Goal: Task Accomplishment & Management: Use online tool/utility

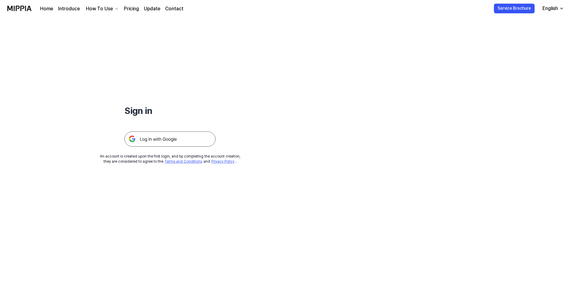
click at [156, 142] on img at bounding box center [169, 139] width 91 height 15
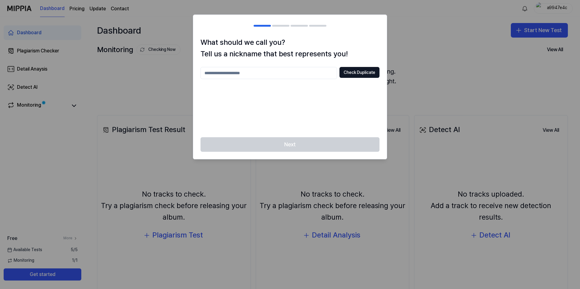
click at [264, 74] on input "text" at bounding box center [269, 73] width 137 height 12
type input "*****"
click at [368, 73] on button "Check Duplicate" at bounding box center [359, 72] width 40 height 11
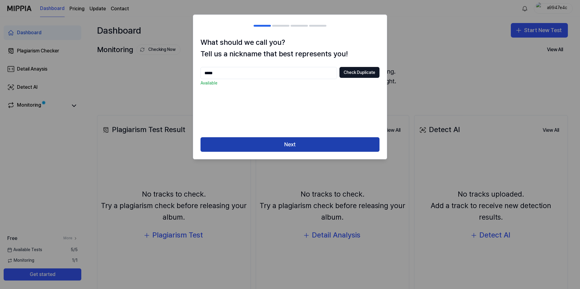
click at [295, 142] on button "Next" at bounding box center [290, 144] width 179 height 15
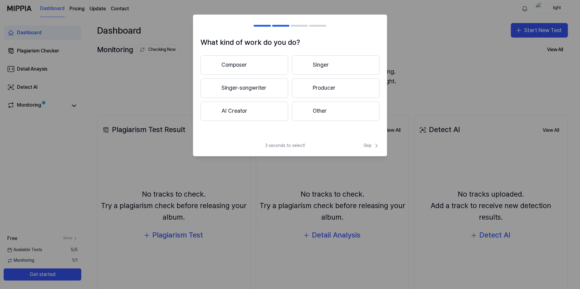
click at [314, 114] on button "Other" at bounding box center [336, 111] width 88 height 19
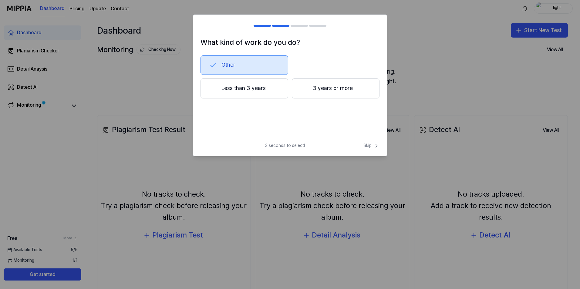
click at [270, 91] on button "Less than 3 years" at bounding box center [245, 89] width 88 height 20
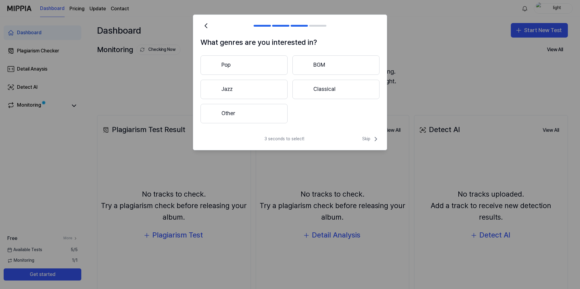
click at [245, 111] on button "Other" at bounding box center [244, 113] width 87 height 19
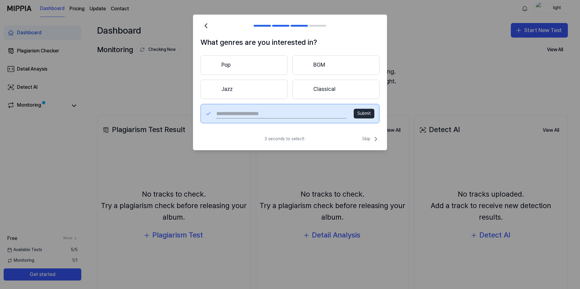
click at [251, 113] on input "text" at bounding box center [281, 114] width 130 height 10
type input "***"
click at [367, 115] on button "Submit" at bounding box center [364, 114] width 21 height 10
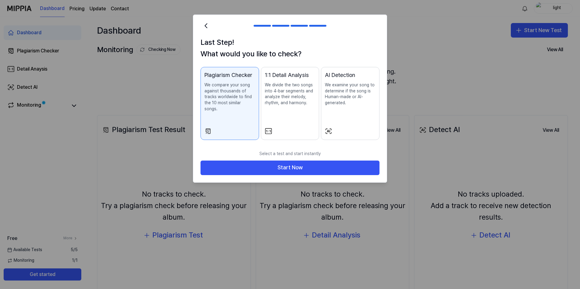
click at [281, 112] on div "1:1 Detail Analysis We divide the two songs into 4-bar segments and analyze the…" at bounding box center [290, 94] width 51 height 47
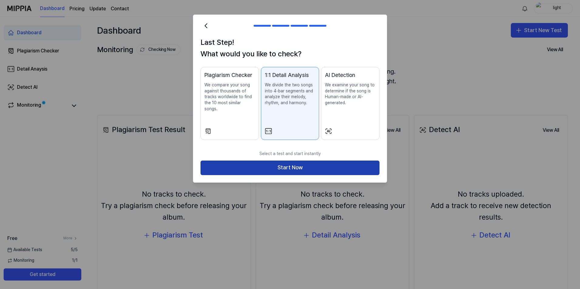
click at [300, 162] on button "Start Now" at bounding box center [290, 168] width 179 height 15
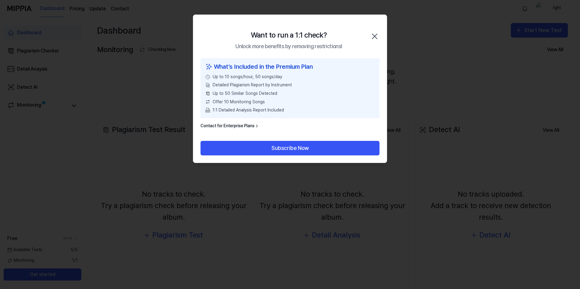
click at [375, 36] on icon "button" at bounding box center [374, 36] width 5 height 5
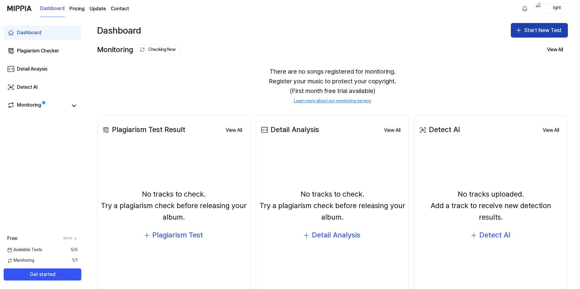
click at [524, 36] on button "Start New Test" at bounding box center [539, 30] width 57 height 15
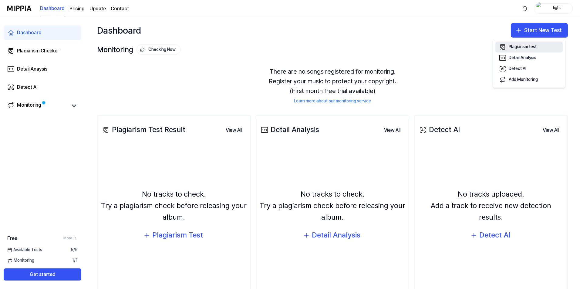
click at [540, 47] on button "Plagiarism test" at bounding box center [528, 47] width 67 height 11
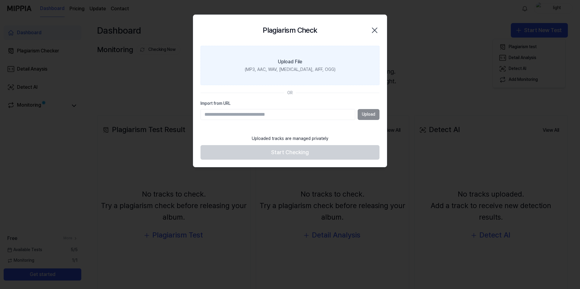
click at [303, 60] on label "Upload File (MP3, AAC, WAV, FLAC, AIFF, OGG)" at bounding box center [290, 65] width 179 height 39
click at [0, 0] on input "Upload File (MP3, AAC, WAV, FLAC, AIFF, OGG)" at bounding box center [0, 0] width 0 height 0
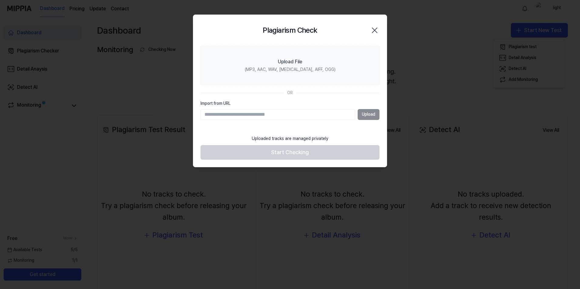
click at [267, 112] on input "Import from URL" at bounding box center [278, 114] width 155 height 11
paste input "**********"
type input "**********"
click at [366, 117] on button "Upload" at bounding box center [369, 114] width 22 height 11
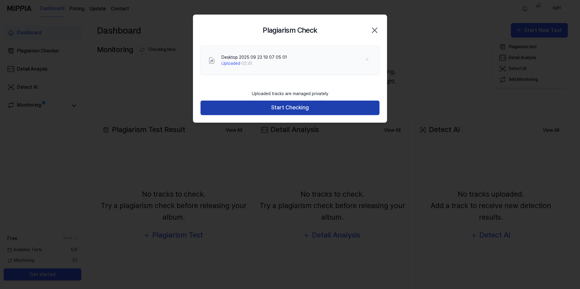
click at [285, 111] on button "Start Checking" at bounding box center [290, 108] width 179 height 15
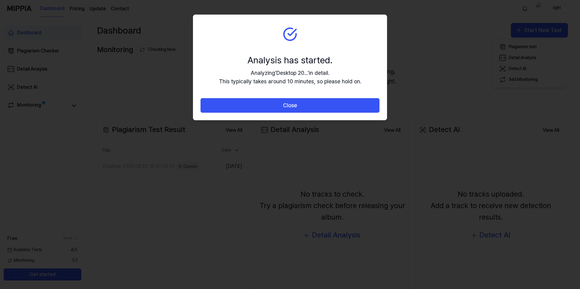
click at [355, 55] on div "Analysis has started." at bounding box center [290, 60] width 142 height 13
drag, startPoint x: 265, startPoint y: 78, endPoint x: 264, endPoint y: 89, distance: 11.2
click at [265, 78] on div "Analyzing ' Desktop 20... ' in detail. This typically takes around 10 minutes, …" at bounding box center [290, 78] width 142 height 18
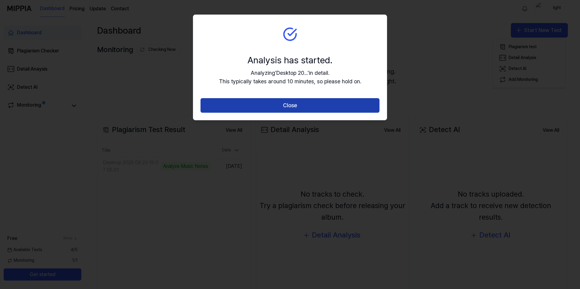
click at [267, 105] on button "Close" at bounding box center [290, 105] width 179 height 15
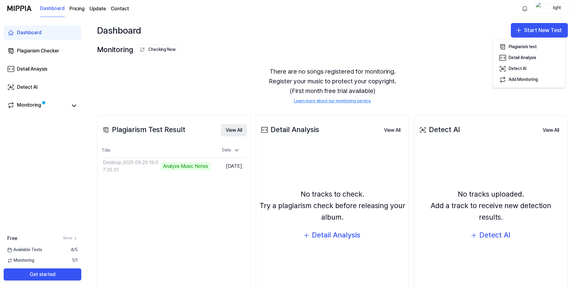
click at [233, 133] on button "View All" at bounding box center [234, 130] width 26 height 12
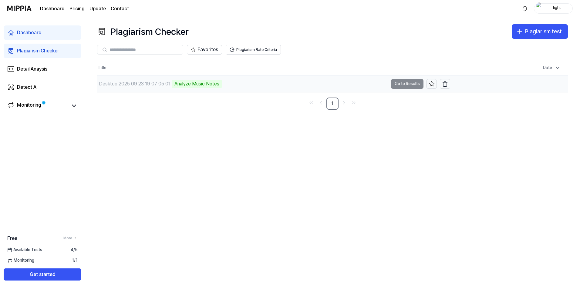
click at [408, 83] on td "Desktop 2025 09 23 19 07 05 01 Analyze Music Notes Go to Results" at bounding box center [273, 84] width 353 height 17
click at [206, 134] on div "Plagiarism Checker Plagiarism test Plagiarism Checker Detail Analysis Detect AI…" at bounding box center [332, 153] width 495 height 272
click at [404, 84] on button "Go to Results" at bounding box center [407, 84] width 32 height 10
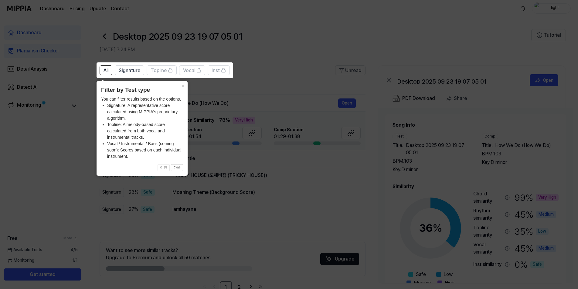
click at [156, 123] on li "Topline: A melody-based score calculated from both vocal and instrumental track…" at bounding box center [145, 131] width 76 height 19
click at [108, 69] on span "All" at bounding box center [105, 70] width 5 height 7
click at [121, 72] on span "Signature" at bounding box center [130, 70] width 22 height 7
click at [112, 70] on button "All" at bounding box center [105, 71] width 13 height 10
click at [184, 87] on button "×" at bounding box center [183, 85] width 10 height 8
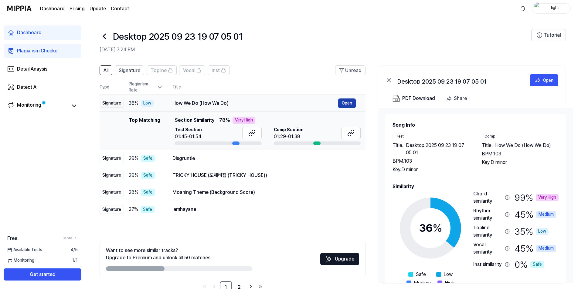
click at [346, 101] on button "Open" at bounding box center [347, 104] width 18 height 10
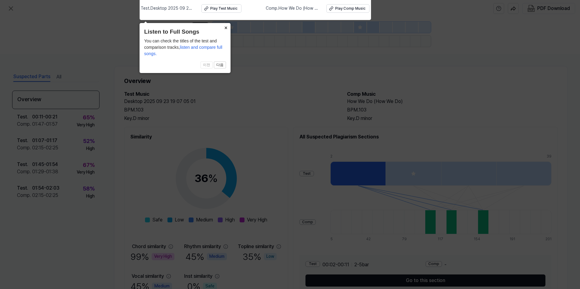
click at [226, 27] on button "×" at bounding box center [226, 27] width 10 height 8
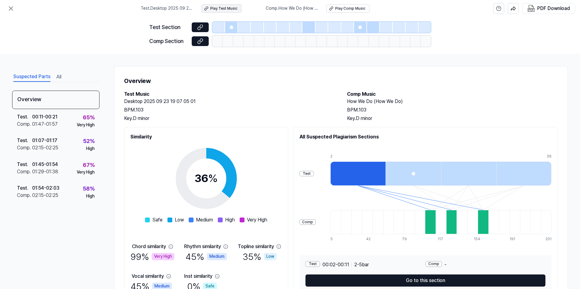
click at [227, 11] on div "Play Test Music" at bounding box center [223, 8] width 27 height 5
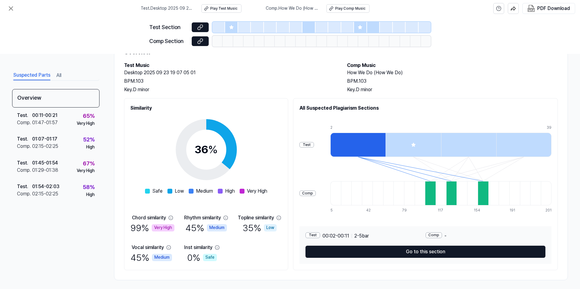
scroll to position [30, 0]
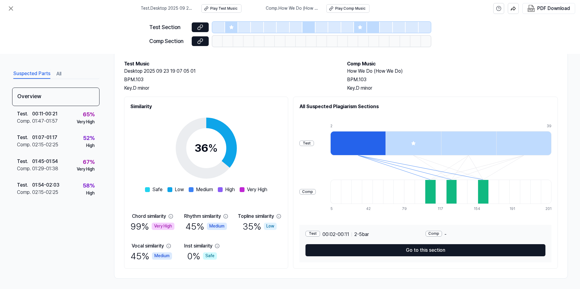
click at [245, 86] on div "Key. D minor" at bounding box center [229, 88] width 211 height 7
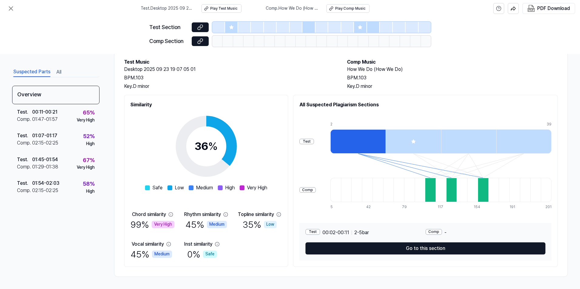
click at [152, 165] on div "36 % Safe Low Medium High Very High" at bounding box center [206, 150] width 122 height 83
click at [171, 214] on icon at bounding box center [170, 214] width 5 height 5
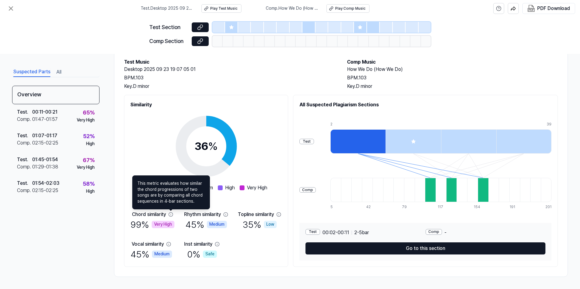
click at [166, 140] on div "36 % Safe Low Medium High Very High" at bounding box center [206, 150] width 122 height 83
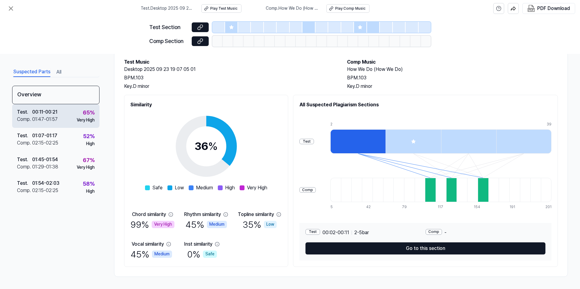
click at [50, 114] on div "00:11 - 00:21" at bounding box center [44, 112] width 25 height 7
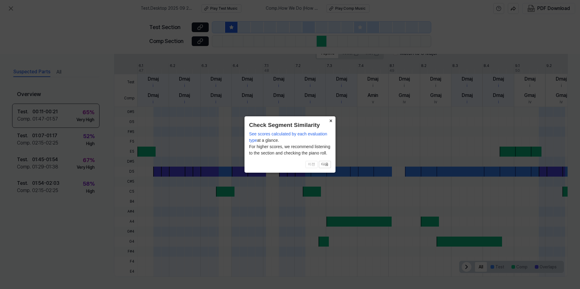
click at [331, 122] on button "×" at bounding box center [331, 120] width 10 height 8
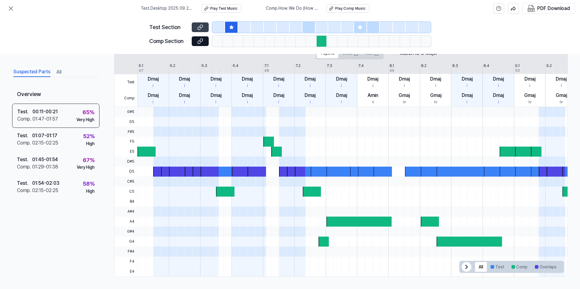
click at [199, 27] on icon at bounding box center [200, 27] width 6 height 6
click at [201, 40] on icon at bounding box center [200, 41] width 6 height 6
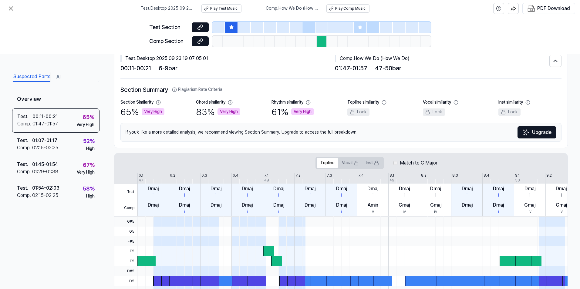
scroll to position [0, 0]
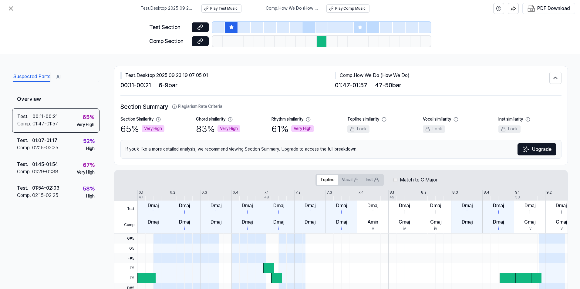
click at [153, 127] on div "Very High" at bounding box center [153, 128] width 23 height 7
click at [42, 174] on div "01:29 - 01:38" at bounding box center [45, 171] width 26 height 7
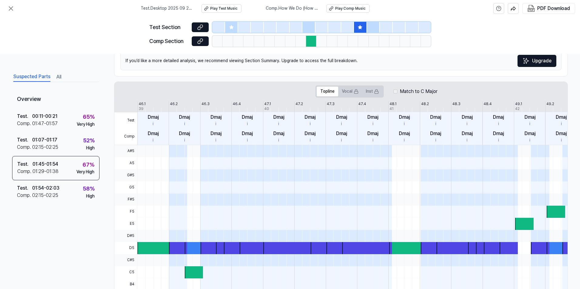
scroll to position [91, 0]
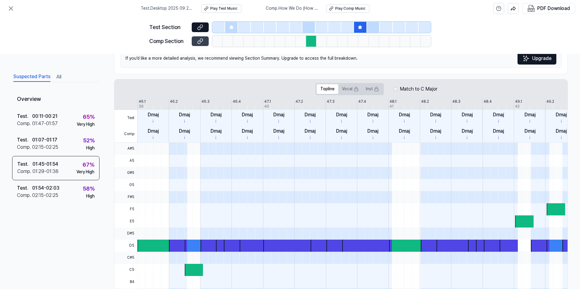
click at [197, 42] on button at bounding box center [200, 41] width 17 height 10
click at [202, 25] on icon at bounding box center [200, 27] width 6 height 6
click at [206, 42] on button at bounding box center [200, 41] width 17 height 10
click at [70, 197] on div "Test . 01:54 - 02:03 Comp . 02:15 - 02:25 58 % High" at bounding box center [55, 192] width 87 height 24
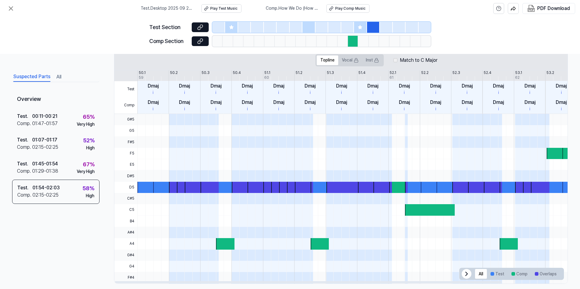
scroll to position [121, 0]
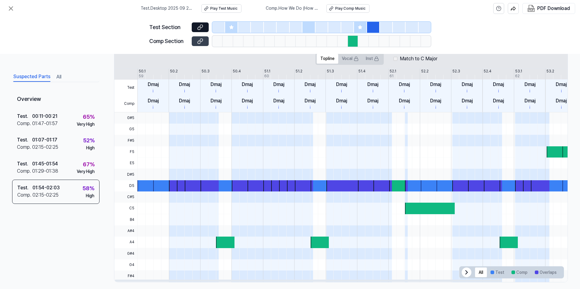
click at [200, 41] on icon at bounding box center [200, 41] width 6 height 6
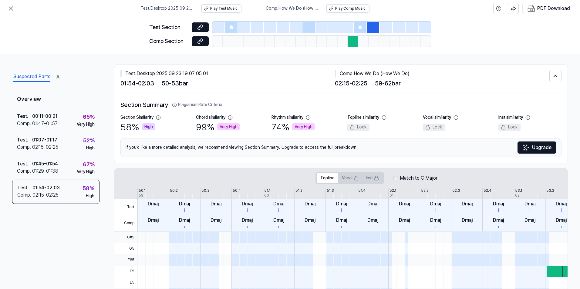
scroll to position [0, 0]
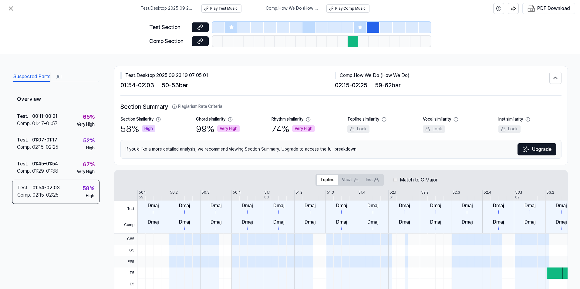
click at [58, 76] on button "All" at bounding box center [58, 77] width 5 height 10
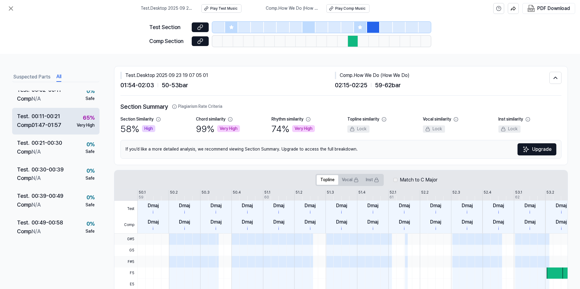
scroll to position [30, 0]
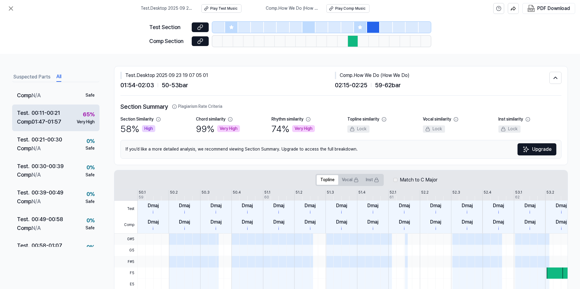
click at [59, 121] on div "01:47 - 01:57" at bounding box center [47, 122] width 30 height 9
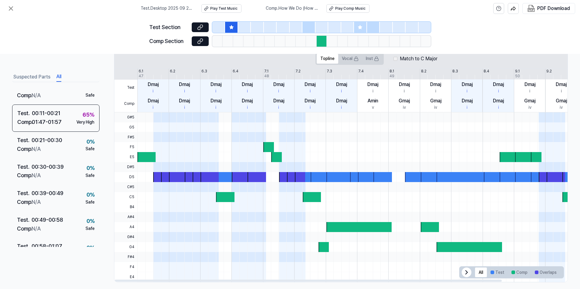
scroll to position [127, 0]
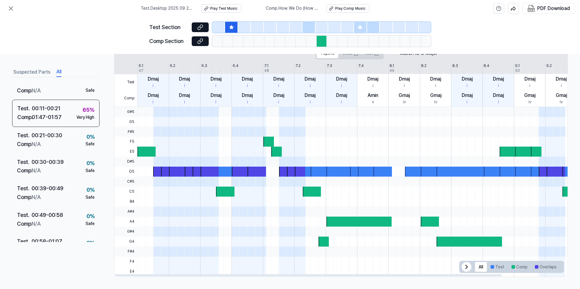
click at [311, 195] on div at bounding box center [312, 192] width 18 height 10
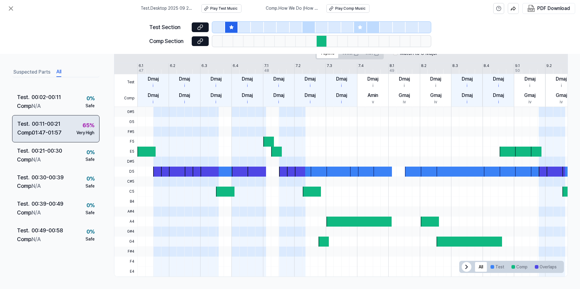
scroll to position [0, 0]
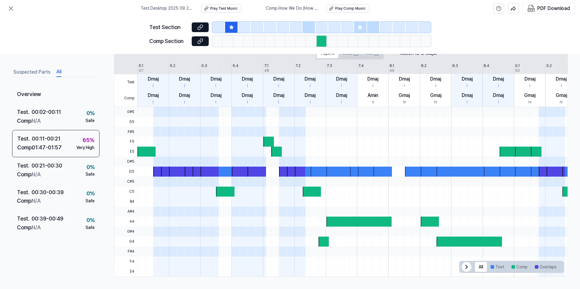
click at [33, 69] on button "Suspected Parts" at bounding box center [31, 72] width 37 height 10
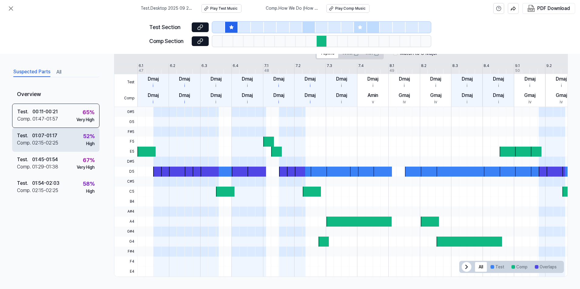
click at [56, 138] on div "01:07 - 01:17" at bounding box center [44, 135] width 25 height 7
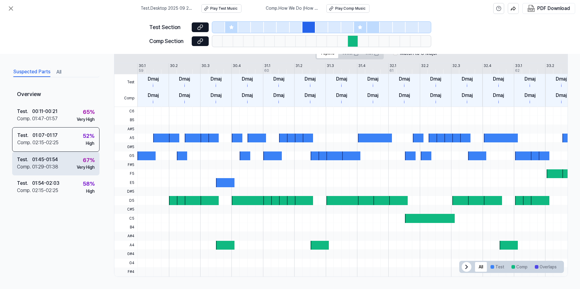
click at [66, 167] on div "Test . 01:45 - 01:54 Comp . 01:29 - 01:38 67 % Very High" at bounding box center [55, 164] width 87 height 24
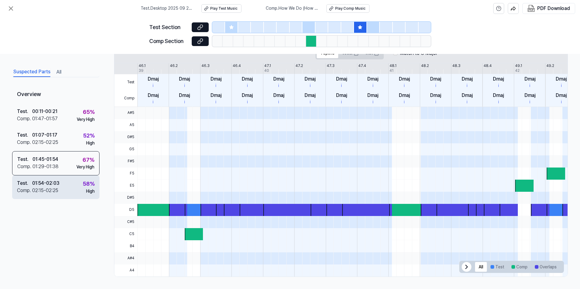
click at [58, 183] on div "01:54 - 02:03" at bounding box center [45, 183] width 27 height 7
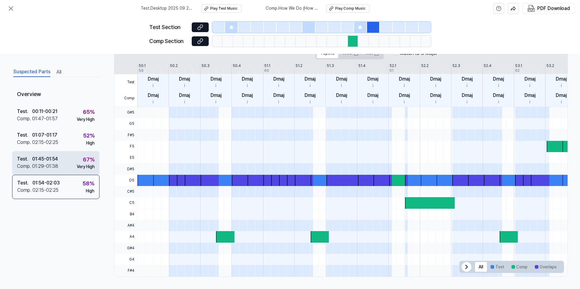
click at [66, 160] on div "Test . 01:45 - 01:54 Comp . 01:29 - 01:38 67 % Very High" at bounding box center [55, 163] width 87 height 24
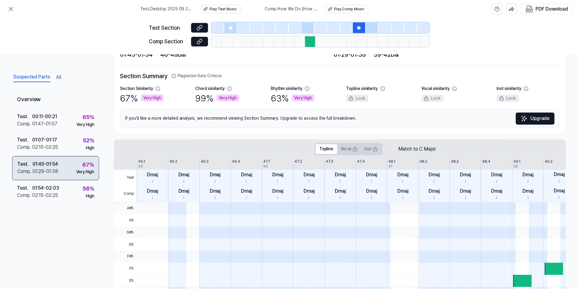
scroll to position [5, 0]
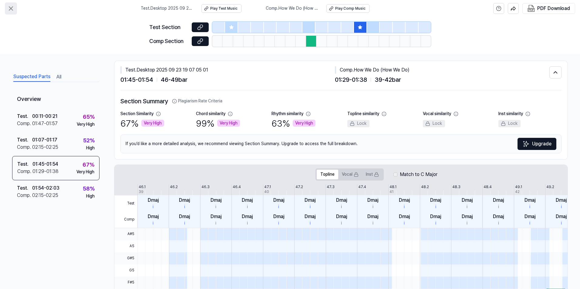
click at [15, 8] on button at bounding box center [11, 8] width 12 height 12
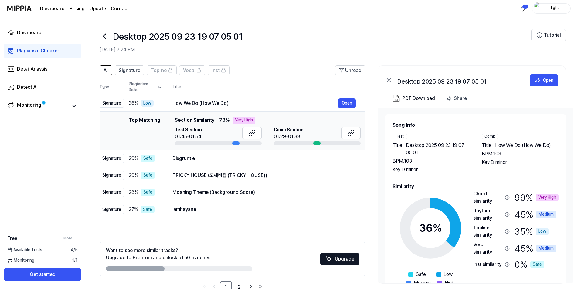
click at [66, 183] on div "Dashboard Plagiarism Checker Detail Anaysis Detect AI Monitoring Free More Avai…" at bounding box center [42, 153] width 85 height 272
click at [9, 174] on div "Dashboard Plagiarism Checker Detail Anaysis Detect AI Monitoring Free More Avai…" at bounding box center [42, 153] width 85 height 272
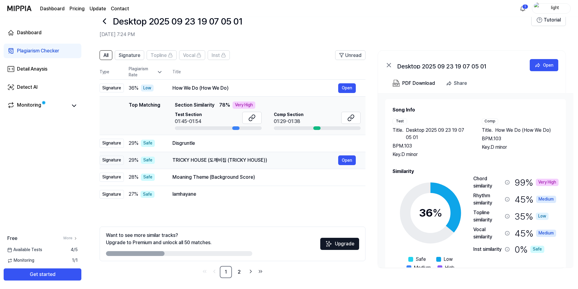
scroll to position [16, 0]
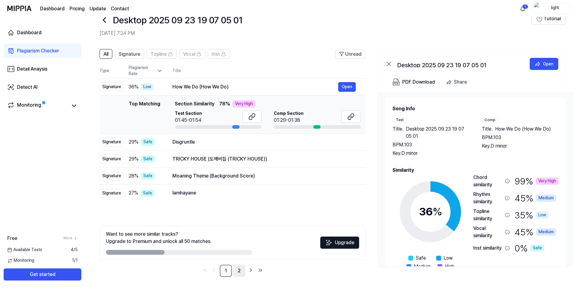
click at [240, 271] on link "2" at bounding box center [239, 271] width 12 height 12
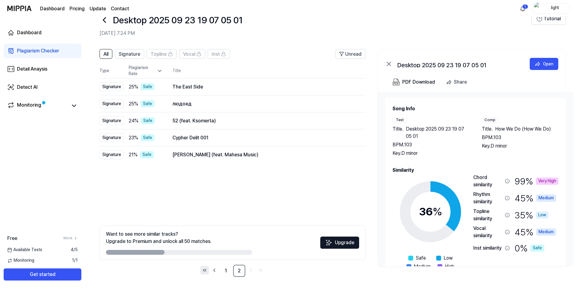
click at [202, 268] on icon "Go to first page" at bounding box center [204, 270] width 6 height 7
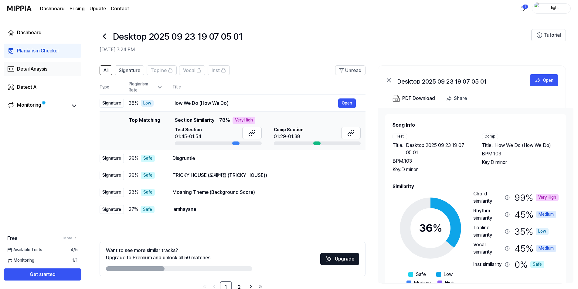
click at [32, 69] on div "Detail Anaysis" at bounding box center [32, 69] width 30 height 7
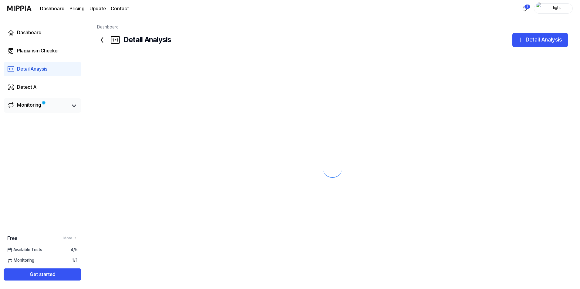
click at [31, 102] on div "Monitoring" at bounding box center [29, 106] width 24 height 8
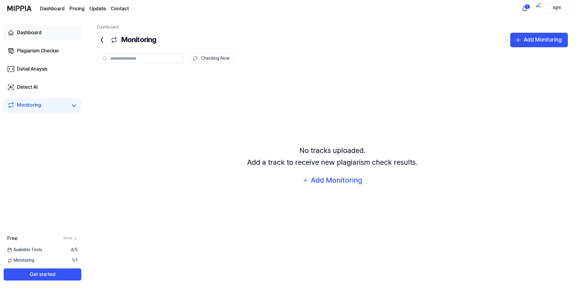
click at [32, 34] on div "Dashboard" at bounding box center [29, 32] width 25 height 7
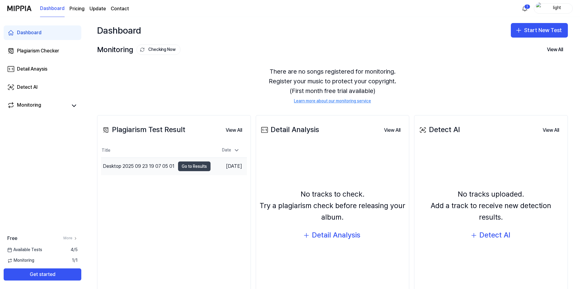
click at [188, 166] on button "Go to Results" at bounding box center [194, 167] width 32 height 10
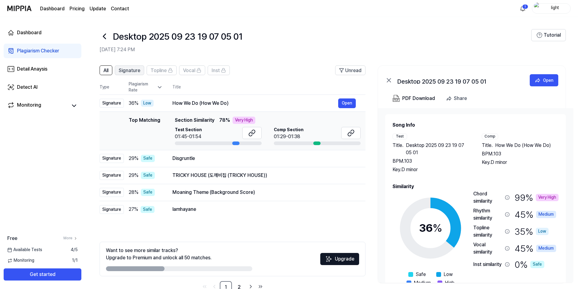
click at [135, 70] on span "Signature" at bounding box center [130, 70] width 22 height 7
click at [166, 70] on span "Topline" at bounding box center [158, 70] width 16 height 7
click at [142, 71] on button "Signature" at bounding box center [129, 71] width 29 height 10
click at [103, 72] on button "All" at bounding box center [105, 71] width 13 height 10
click at [122, 71] on span "Signature" at bounding box center [130, 70] width 22 height 7
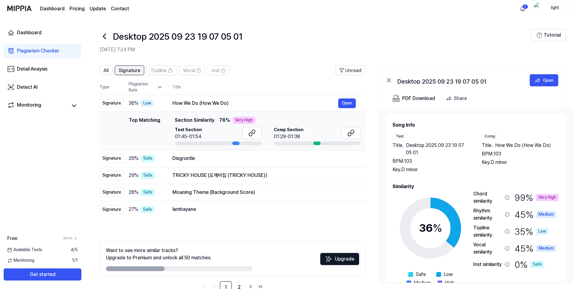
click at [115, 70] on button "Signature" at bounding box center [129, 71] width 29 height 10
click at [112, 70] on button "All" at bounding box center [105, 71] width 13 height 10
click at [164, 159] on td "Disgruntle Open" at bounding box center [264, 158] width 203 height 17
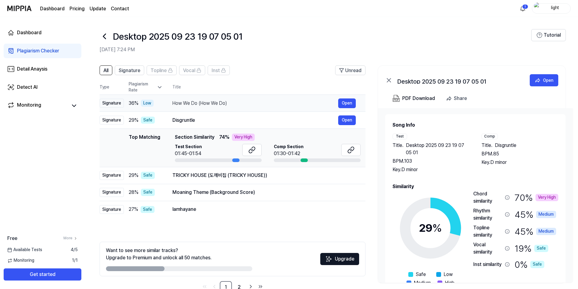
click at [161, 100] on div "36 % Low" at bounding box center [146, 103] width 34 height 7
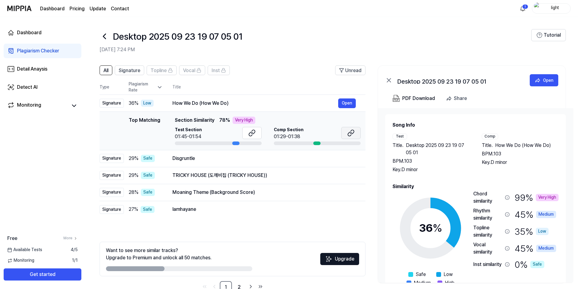
click at [351, 131] on icon at bounding box center [352, 132] width 4 height 4
click at [250, 130] on icon at bounding box center [251, 133] width 7 height 7
click at [108, 137] on div "Top Matching Top Matching Section Similarity 78 % Very High Test Section 01:45-…" at bounding box center [232, 131] width 256 height 29
click at [128, 70] on span "Signature" at bounding box center [130, 70] width 22 height 7
click at [106, 70] on span "All" at bounding box center [105, 70] width 5 height 7
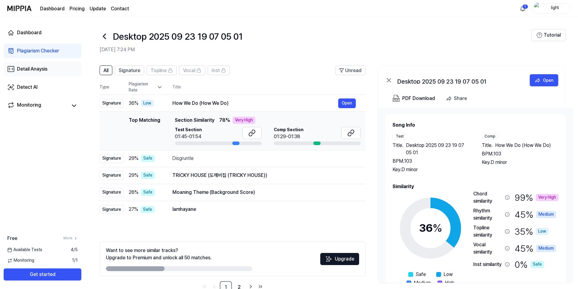
click at [51, 70] on link "Detail Anaysis" at bounding box center [43, 69] width 78 height 15
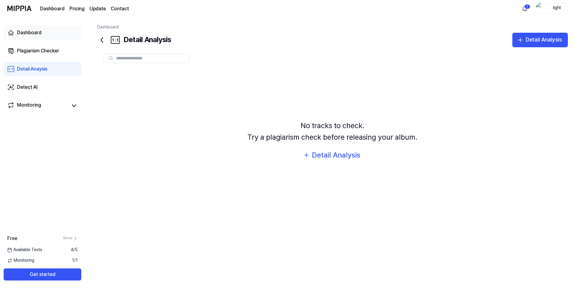
click at [38, 35] on div "Dashboard" at bounding box center [29, 32] width 25 height 7
